Goal: Task Accomplishment & Management: Manage account settings

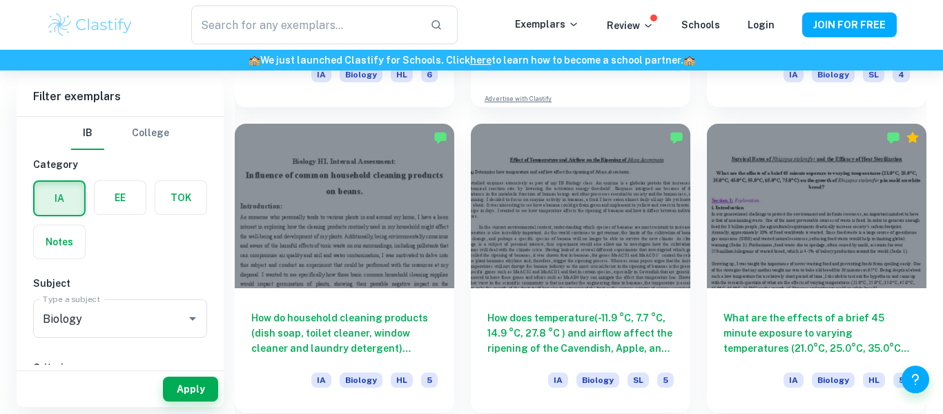
scroll to position [2786, 0]
click at [232, 35] on input "text" at bounding box center [305, 25] width 228 height 39
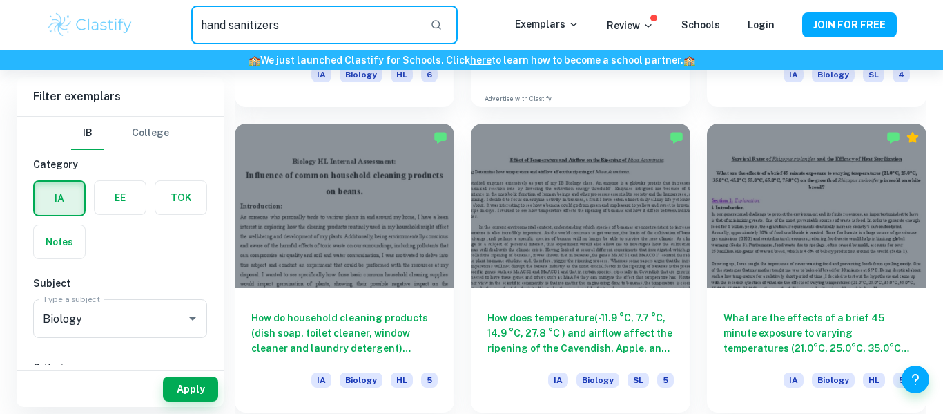
type input "hand sanitizers"
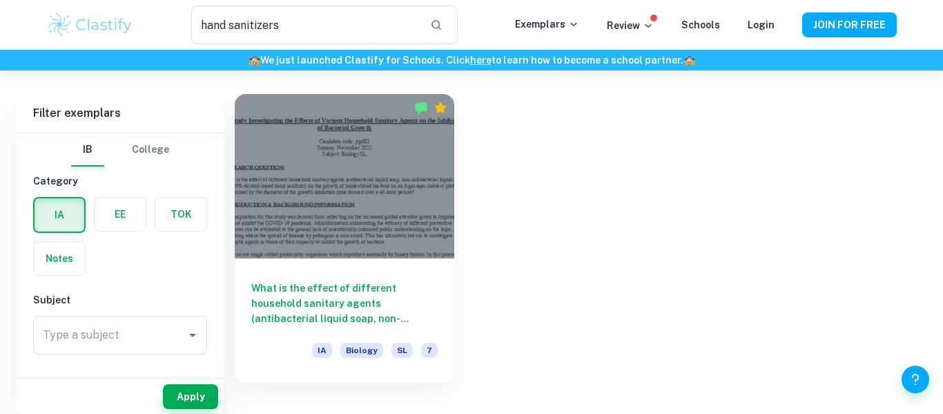
scroll to position [70, 0]
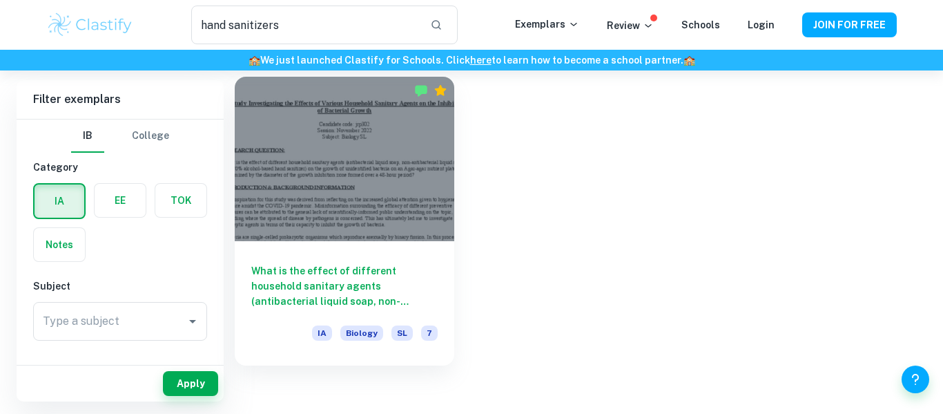
click at [409, 188] on div at bounding box center [345, 159] width 220 height 164
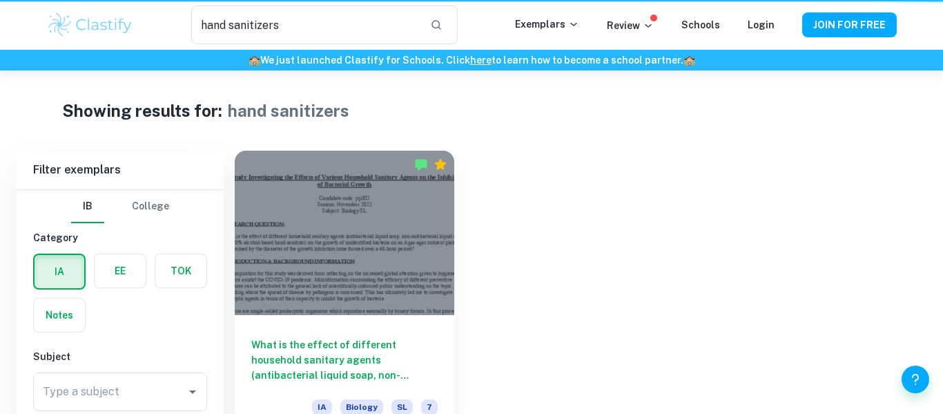
scroll to position [70, 0]
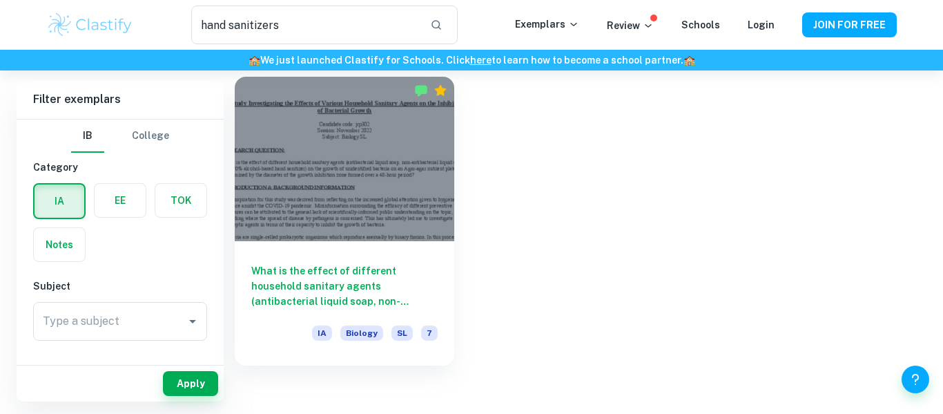
click at [342, 208] on div at bounding box center [345, 159] width 220 height 164
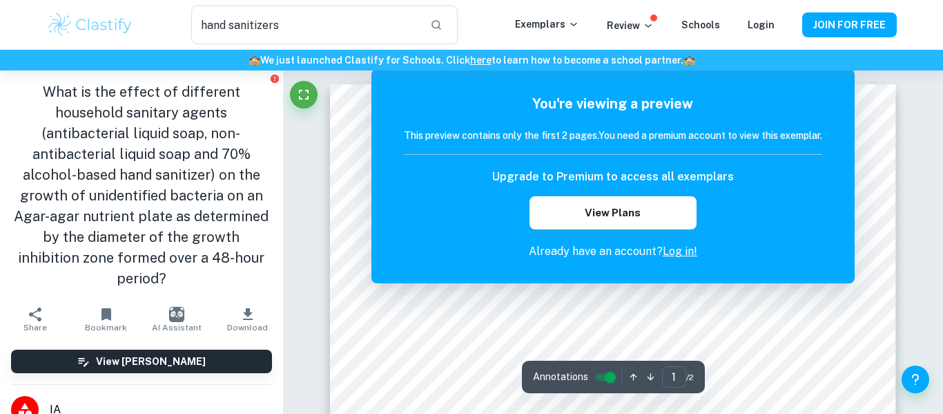
click at [672, 251] on link "Log in!" at bounding box center [680, 250] width 35 height 13
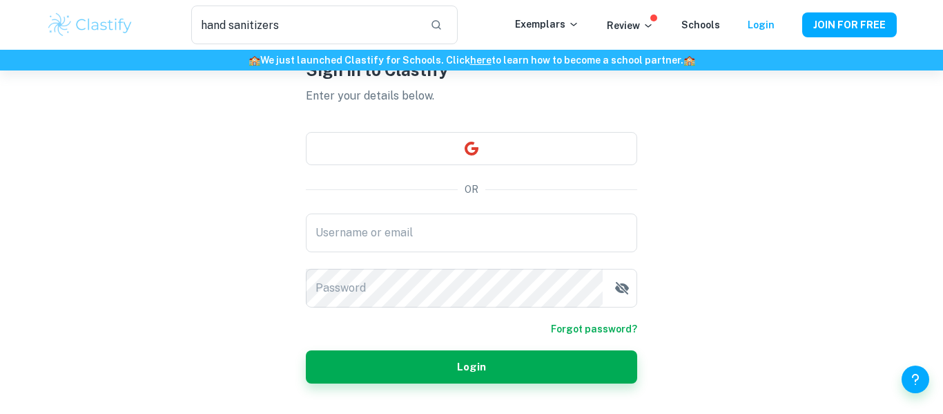
scroll to position [79, 0]
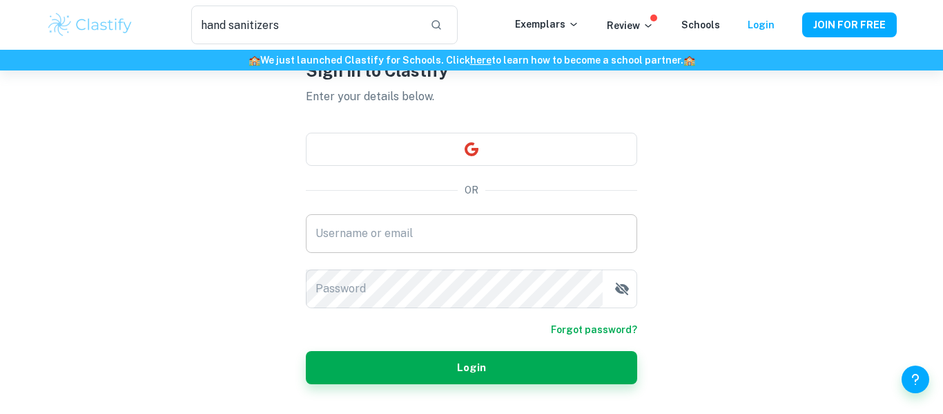
click at [489, 229] on input "Username or email" at bounding box center [471, 233] width 331 height 39
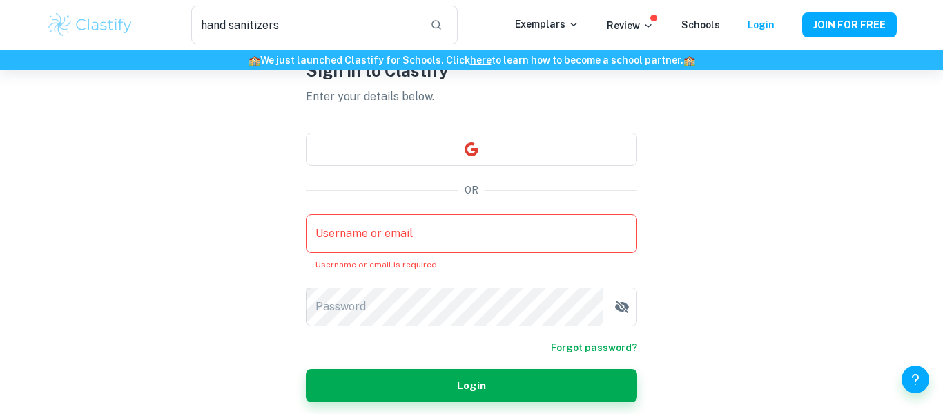
click at [209, 193] on div "Don’t have an account? Get started Sign in to Clastify Enter your details below…" at bounding box center [472, 230] width 884 height 476
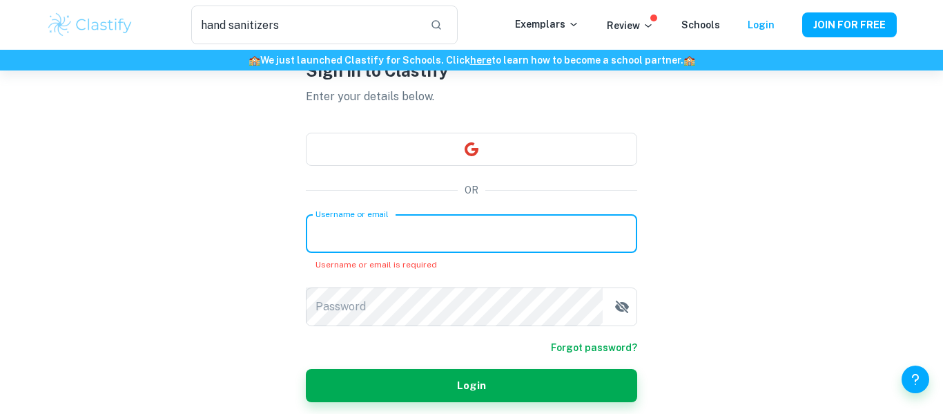
click at [393, 225] on div "Username or email Username or email Username or email is required" at bounding box center [471, 242] width 331 height 57
type input "[EMAIL_ADDRESS][DOMAIN_NAME]"
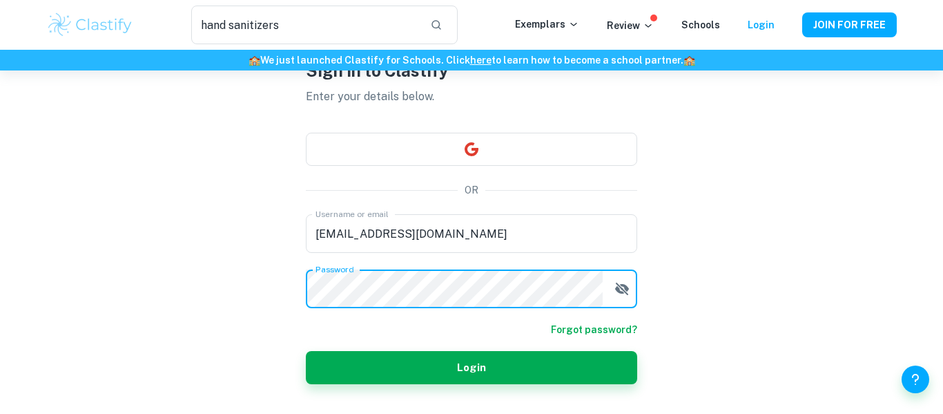
click at [306, 351] on button "Login" at bounding box center [471, 367] width 331 height 33
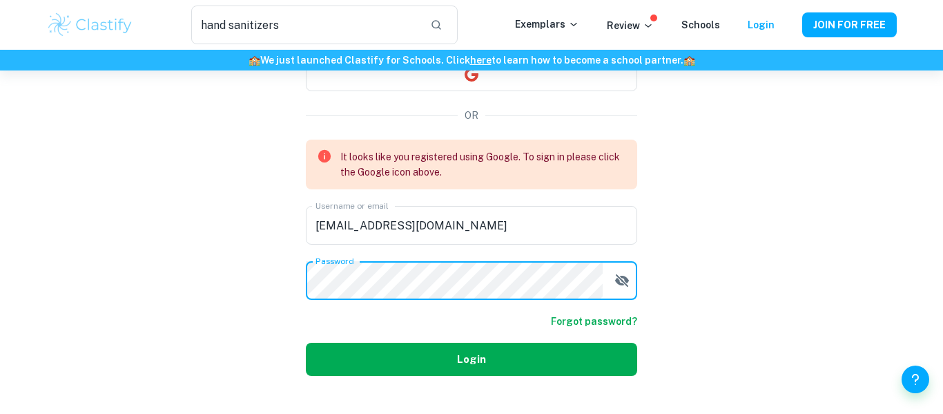
click at [442, 365] on div "Sign in to Clastify Enter your details below. OR It looks like you registered u…" at bounding box center [471, 179] width 331 height 525
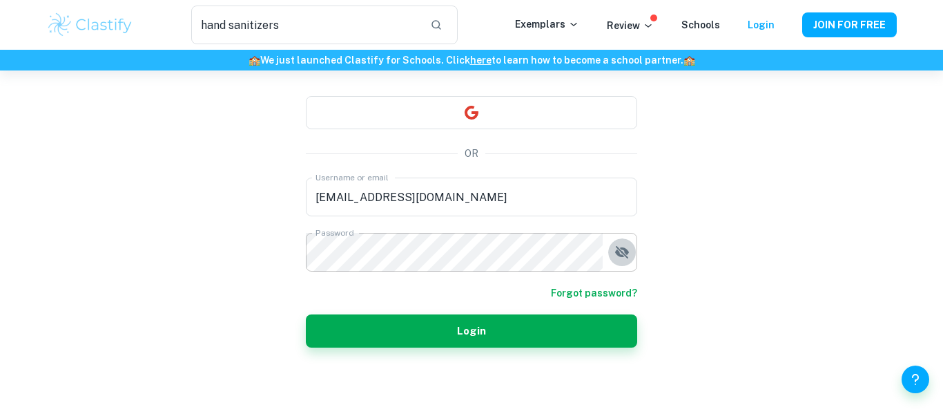
click at [628, 256] on icon "button" at bounding box center [622, 252] width 17 height 17
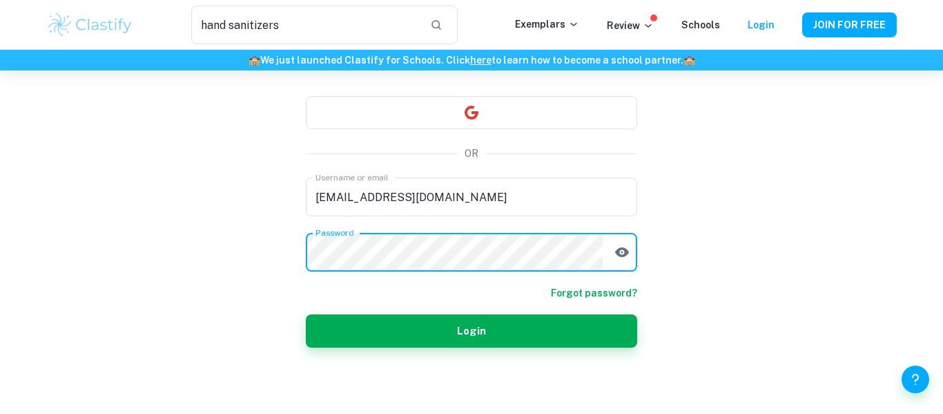
scroll to position [0, 0]
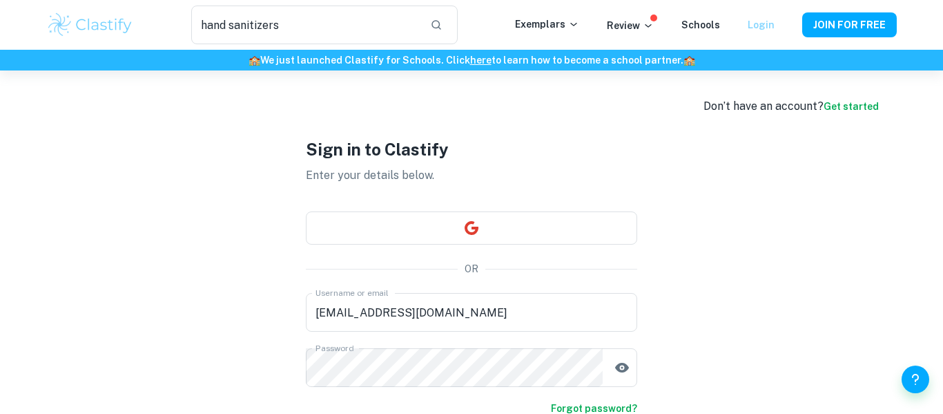
click at [757, 28] on link "Login" at bounding box center [761, 24] width 27 height 11
click at [756, 29] on link "Login" at bounding box center [761, 24] width 27 height 11
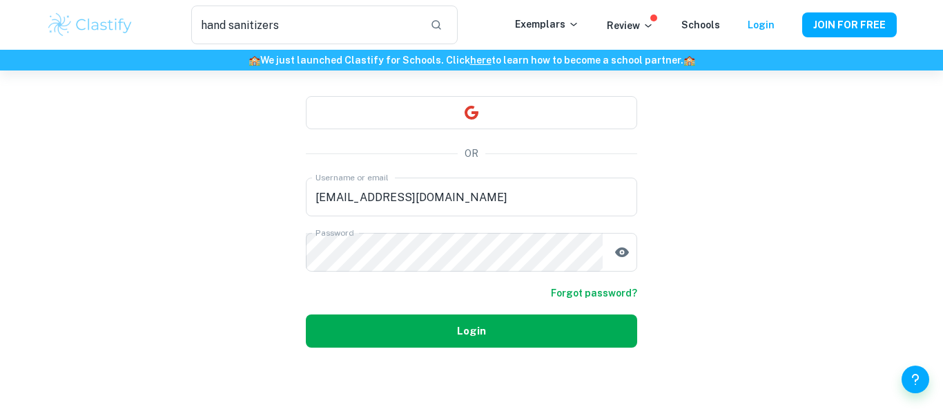
click at [612, 344] on button "Login" at bounding box center [471, 330] width 331 height 33
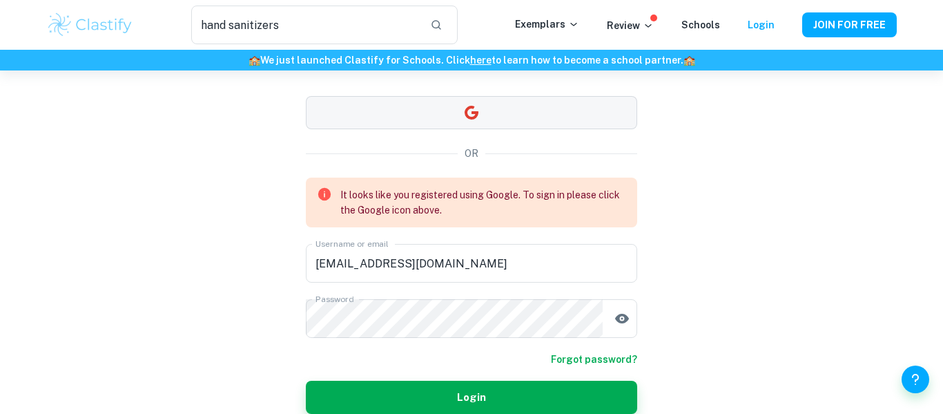
click at [605, 104] on button "button" at bounding box center [471, 112] width 331 height 33
